Goal: Task Accomplishment & Management: Manage account settings

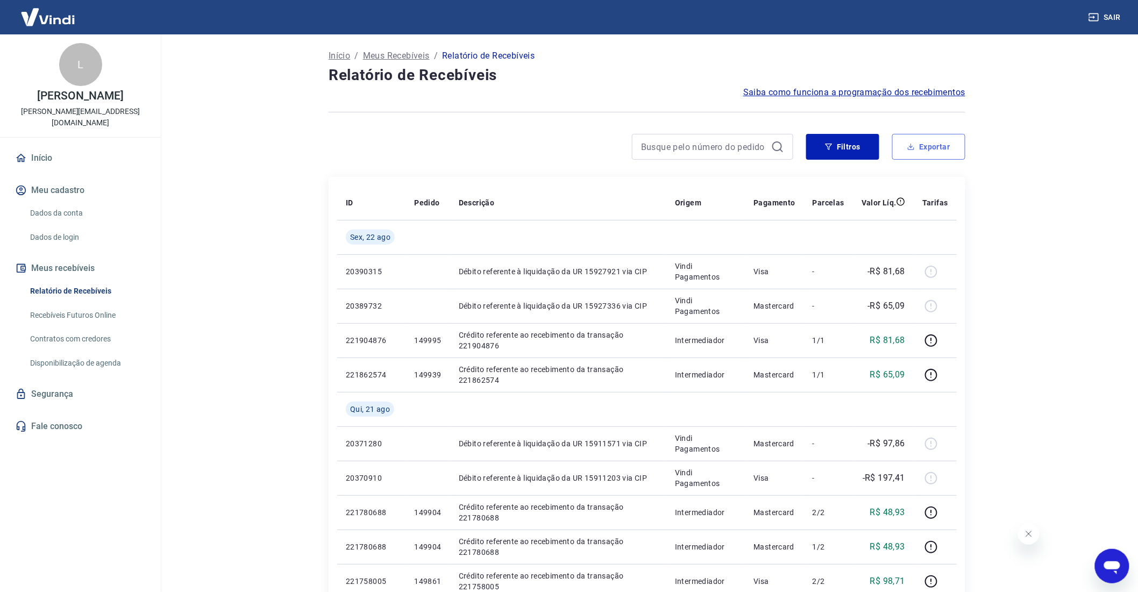
click at [922, 144] on button "Exportar" at bounding box center [928, 147] width 73 height 26
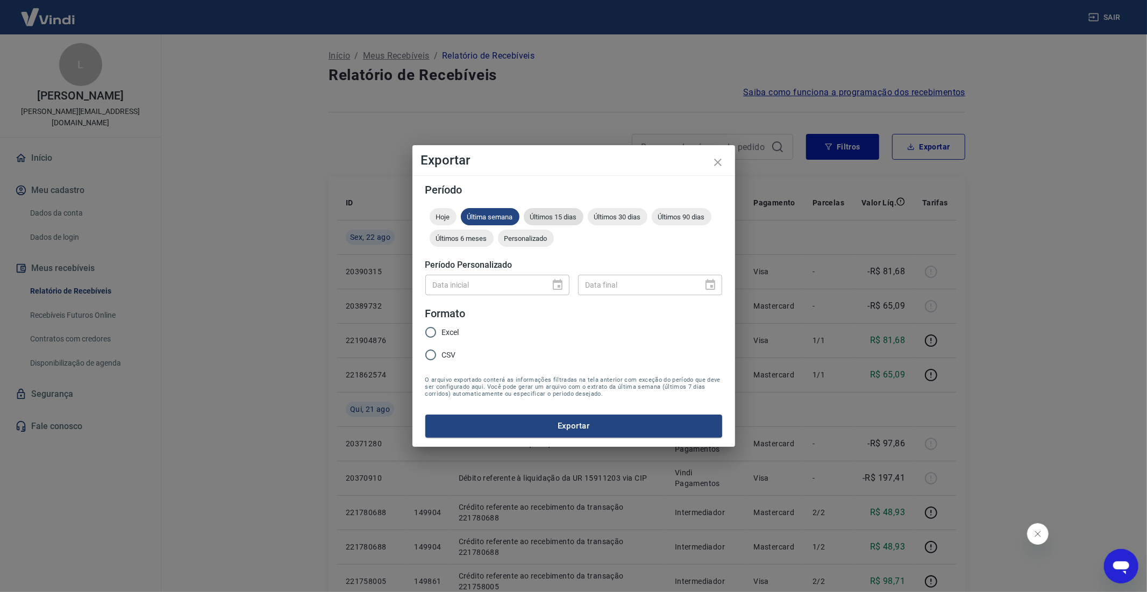
click at [555, 216] on span "Últimos 15 dias" at bounding box center [554, 217] width 60 height 8
click at [432, 359] on input "CSV" at bounding box center [430, 355] width 23 height 23
radio input "true"
click at [630, 437] on button "Exportar" at bounding box center [573, 426] width 297 height 23
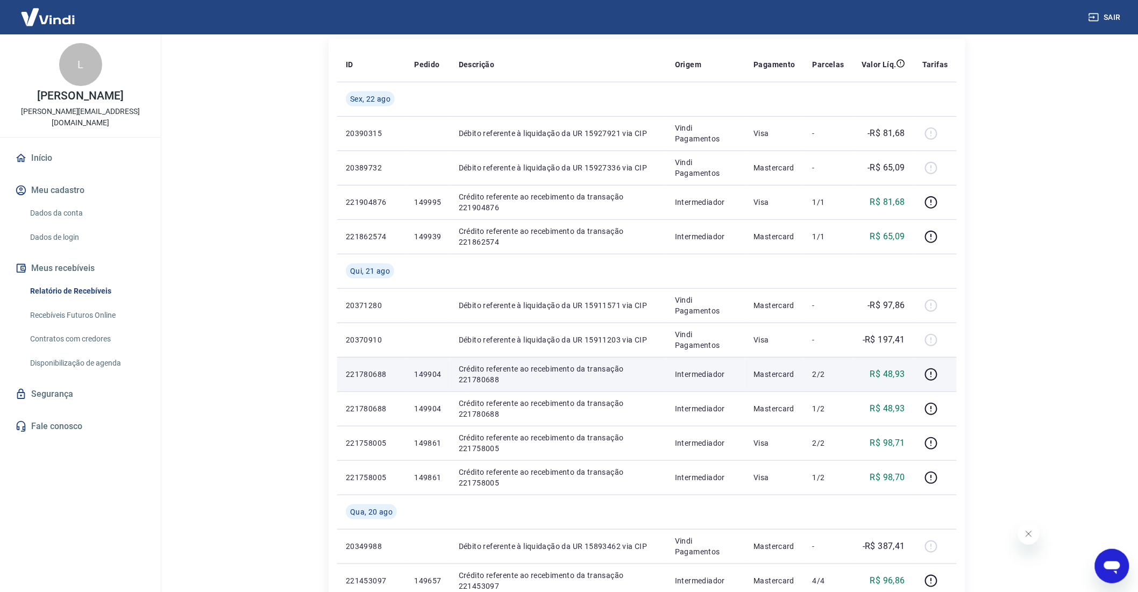
scroll to position [179, 0]
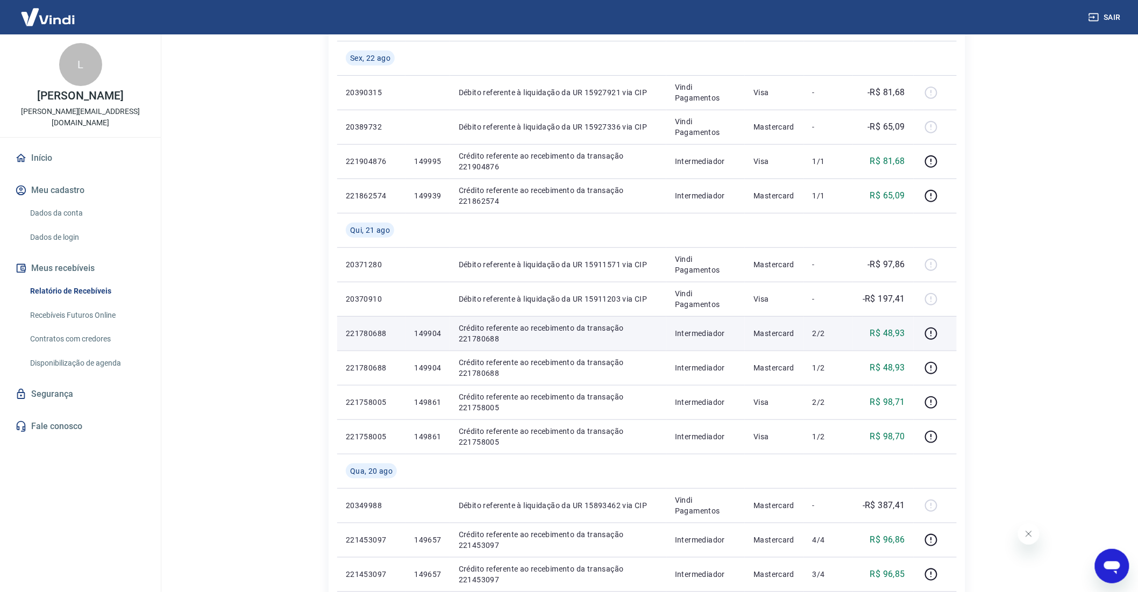
click at [421, 333] on p "149904" at bounding box center [427, 333] width 27 height 11
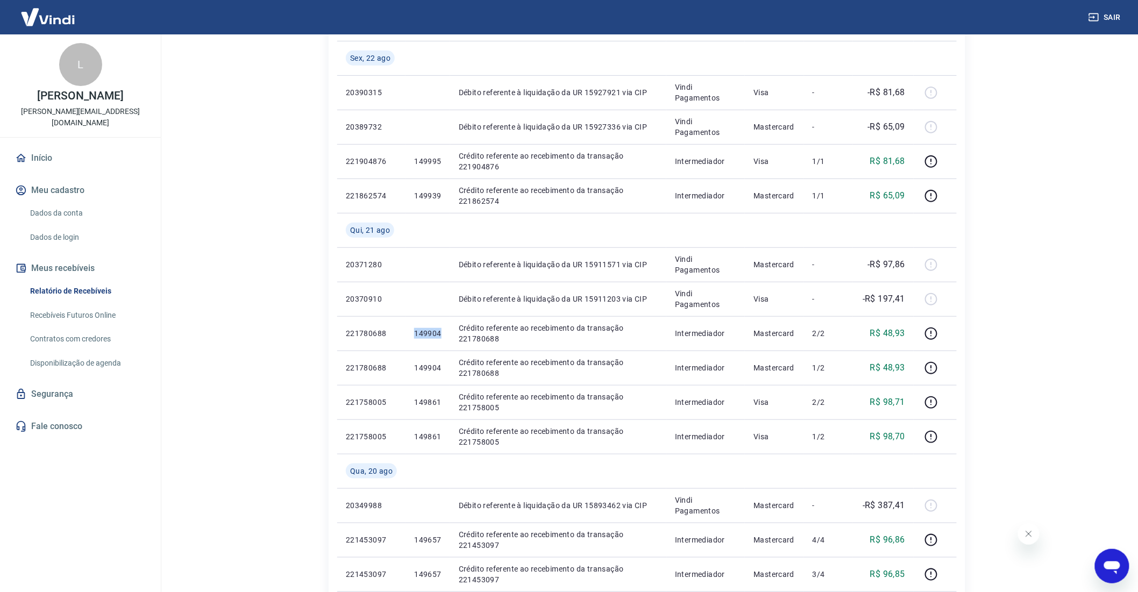
copy p "149904"
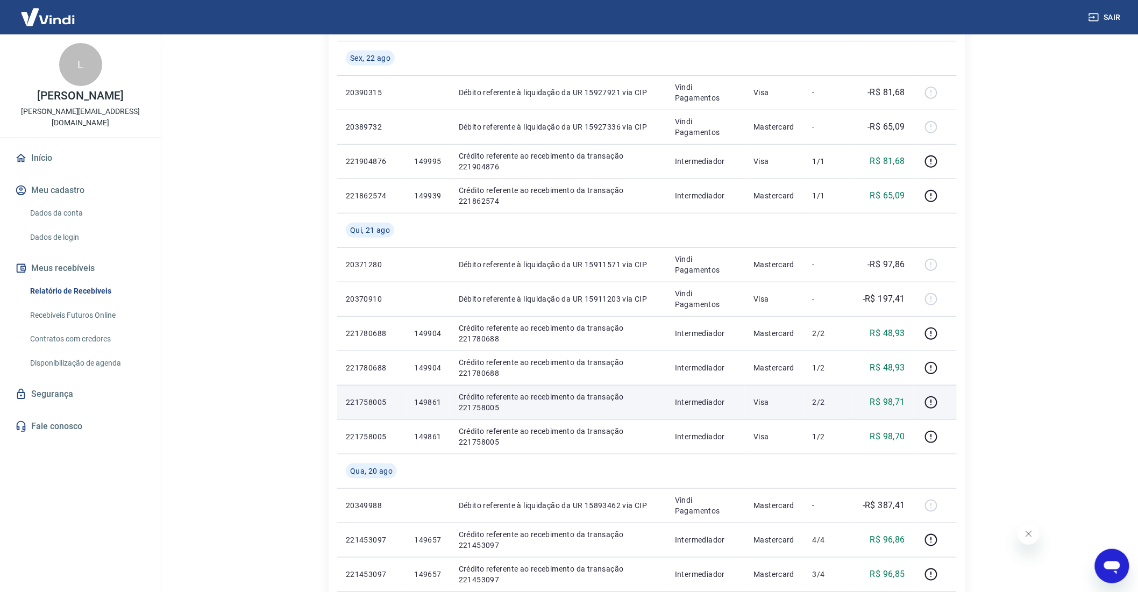
click at [433, 397] on p "149861" at bounding box center [427, 402] width 27 height 11
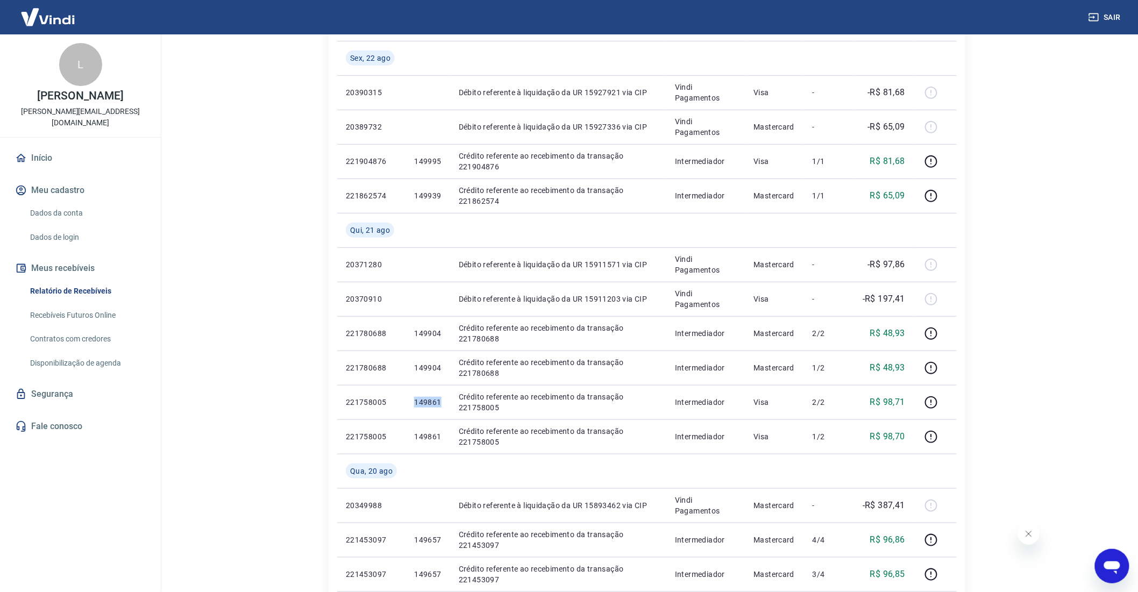
copy p "149861"
